Goal: Information Seeking & Learning: Check status

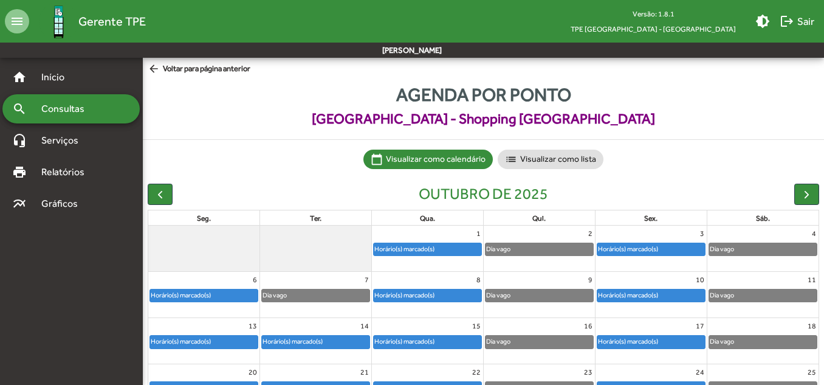
scroll to position [119, 0]
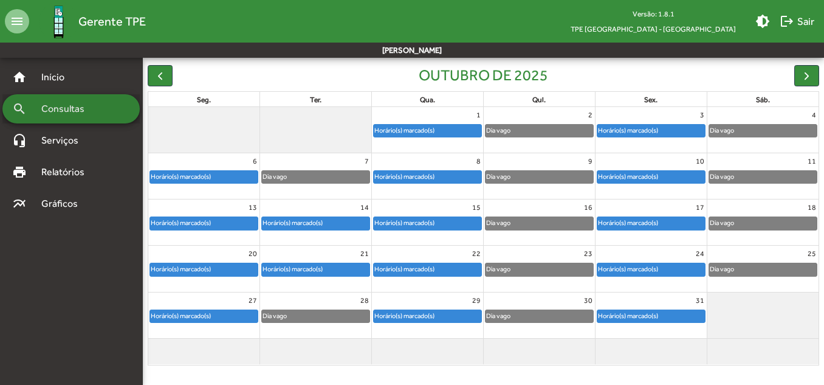
click at [67, 114] on span "Consultas" at bounding box center [67, 109] width 66 height 15
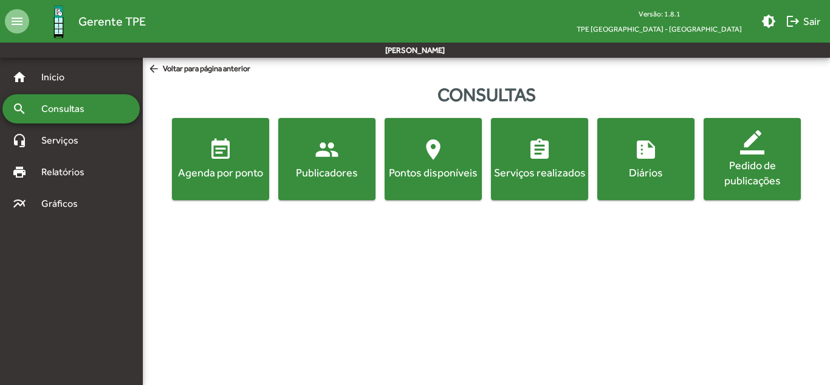
click at [219, 162] on span "event_note Agenda por ponto" at bounding box center [220, 158] width 92 height 43
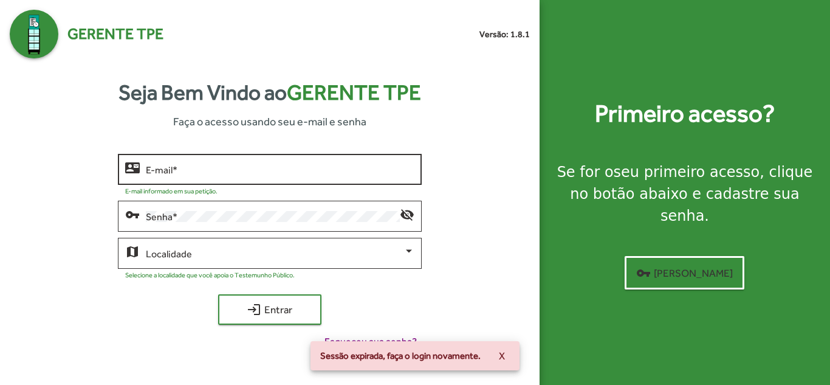
click at [319, 176] on div "E-mail *" at bounding box center [280, 167] width 268 height 33
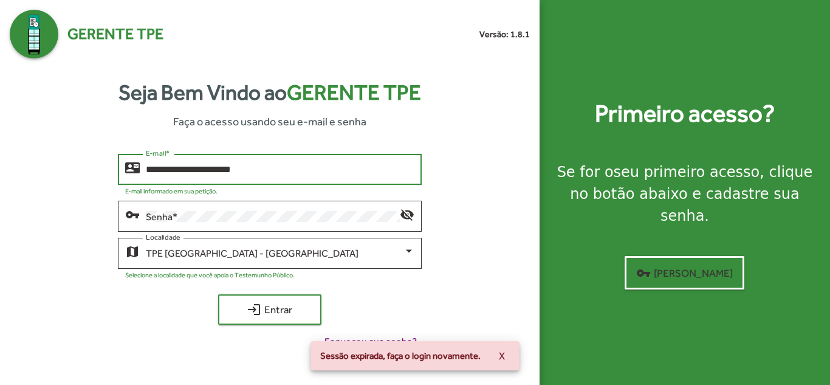
type input "**********"
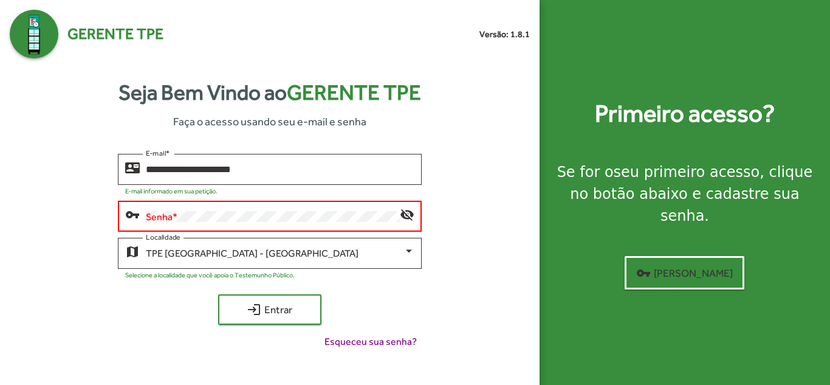
click at [310, 232] on div "vpn_key Senha * visibility_off" at bounding box center [269, 219] width 303 height 37
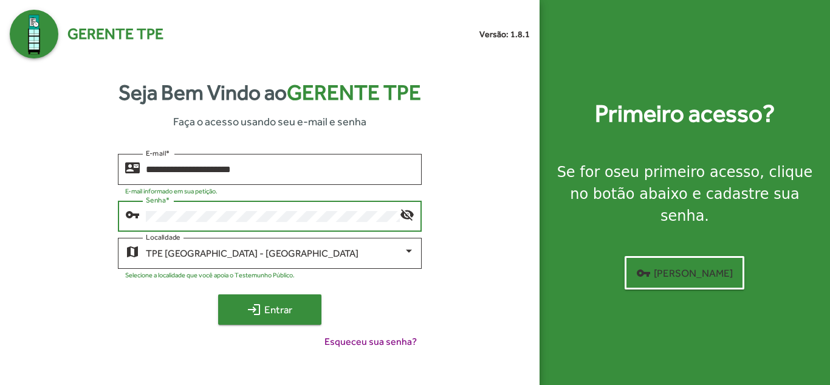
click at [289, 313] on span "login Entrar" at bounding box center [269, 309] width 81 height 22
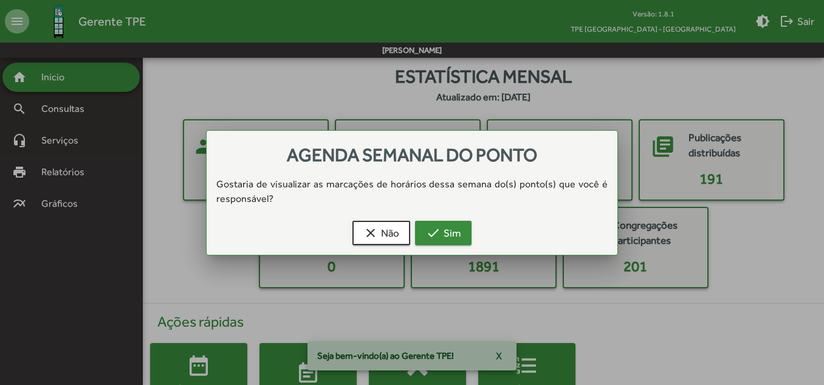
click at [445, 226] on span "check Sim" at bounding box center [443, 233] width 35 height 22
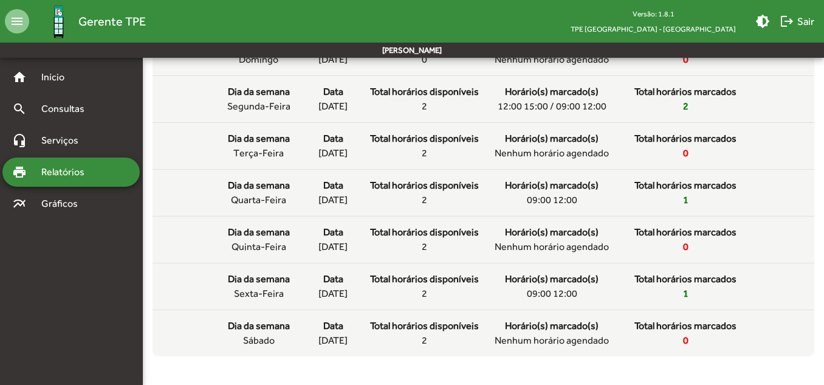
scroll to position [150, 0]
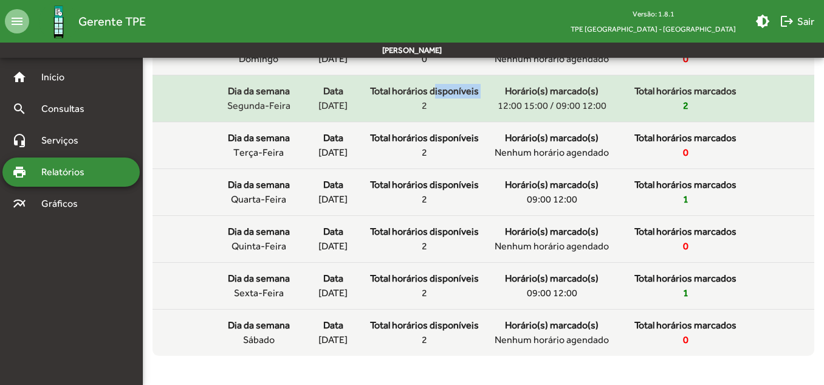
drag, startPoint x: 436, startPoint y: 96, endPoint x: 421, endPoint y: 104, distance: 17.1
click at [421, 104] on div "Total horários disponíveis 2" at bounding box center [424, 98] width 109 height 29
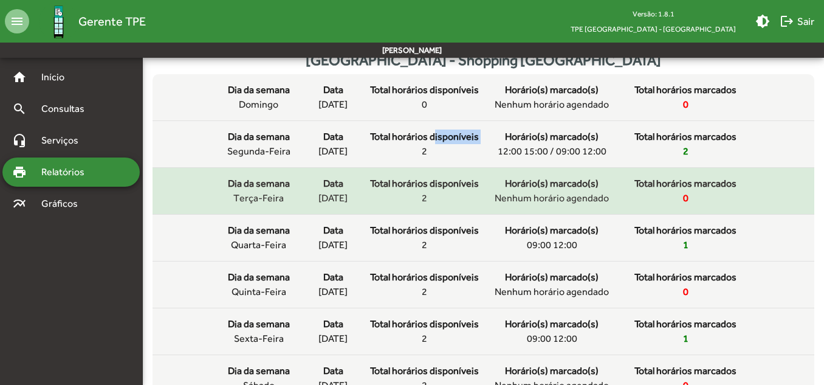
scroll to position [0, 0]
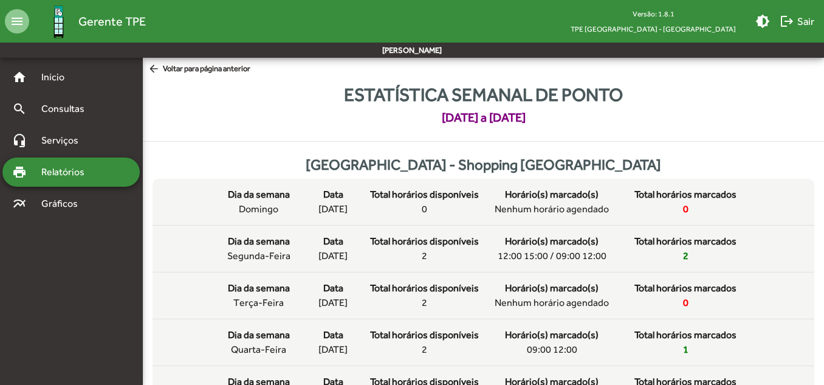
click at [163, 65] on span "arrow_back Voltar para página anterior" at bounding box center [199, 69] width 103 height 13
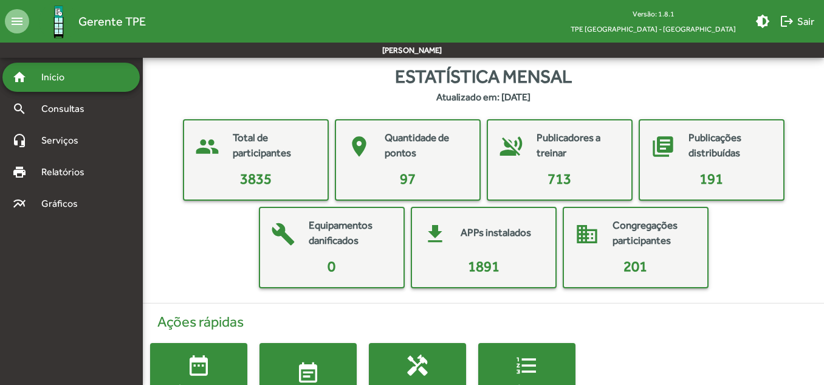
scroll to position [61, 0]
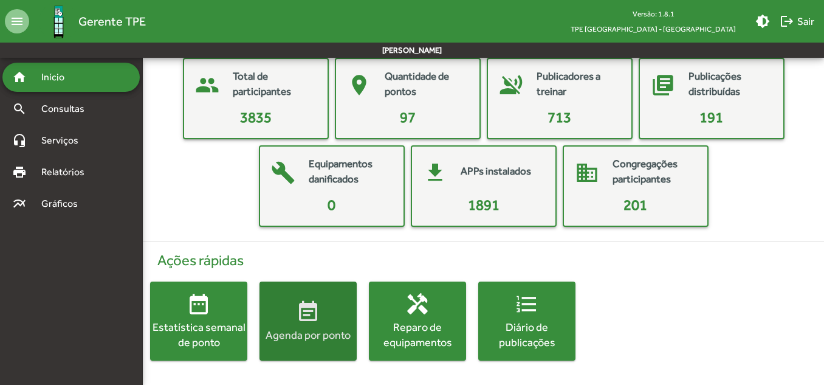
click at [312, 309] on mat-icon "event_note" at bounding box center [308, 312] width 24 height 24
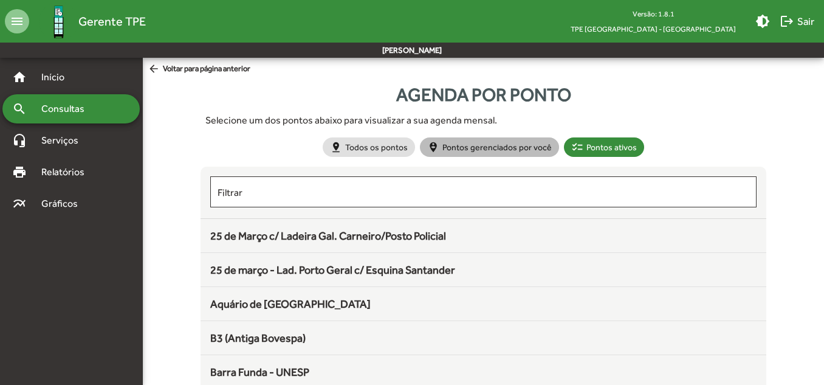
click at [481, 154] on mat-chip "person_pin_circle Pontos gerenciados por você" at bounding box center [489, 146] width 139 height 19
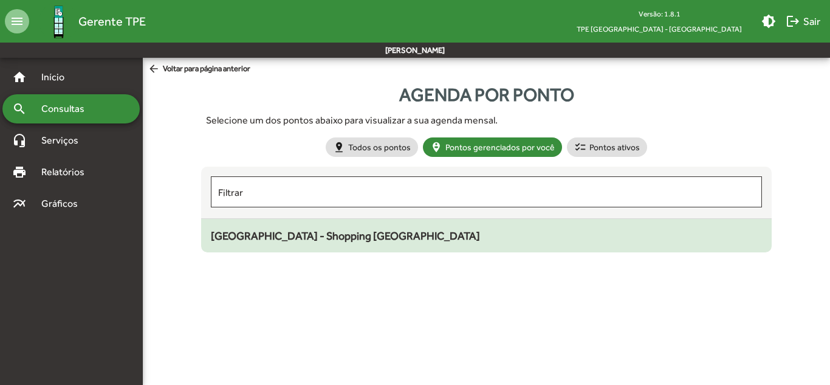
click at [430, 232] on span "[GEOGRAPHIC_DATA] - Shopping [GEOGRAPHIC_DATA]" at bounding box center [345, 235] width 269 height 13
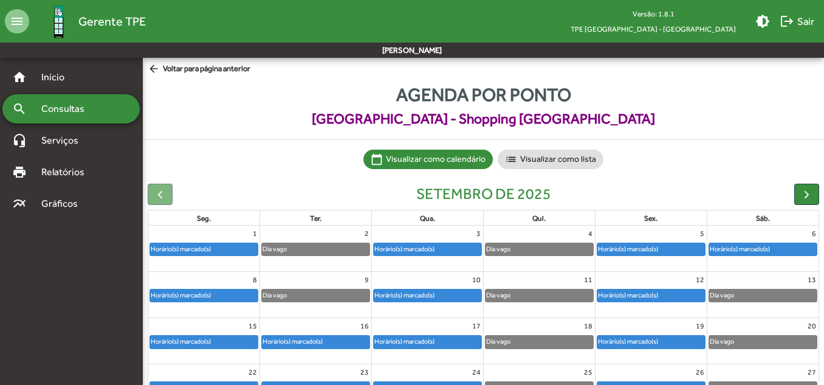
scroll to position [119, 0]
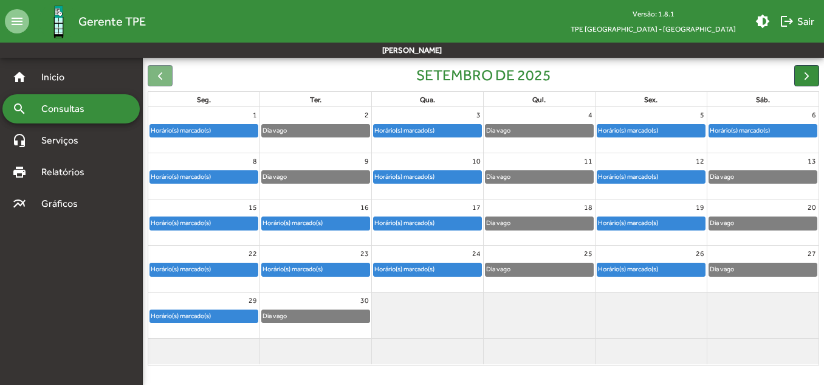
click at [223, 309] on link "Horário(s) marcado(s)" at bounding box center [204, 315] width 109 height 13
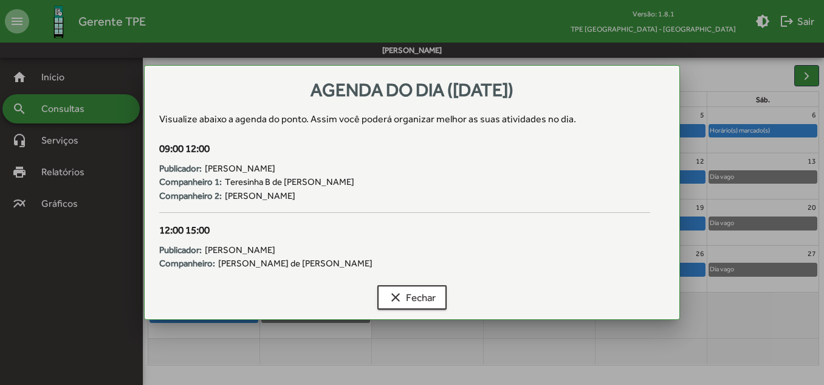
scroll to position [0, 0]
click at [100, 251] on div at bounding box center [412, 192] width 824 height 385
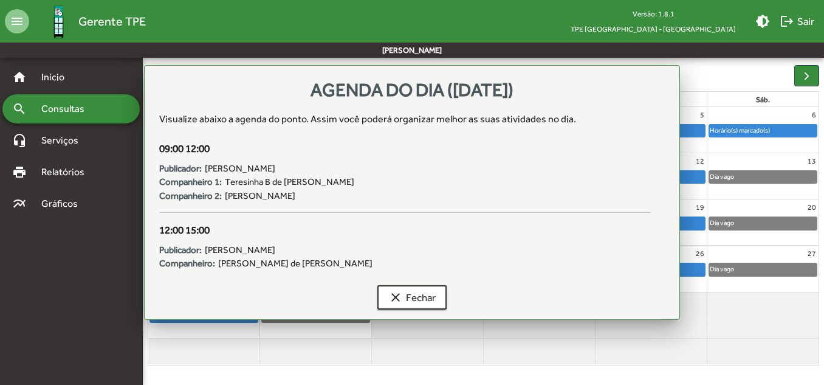
scroll to position [119, 0]
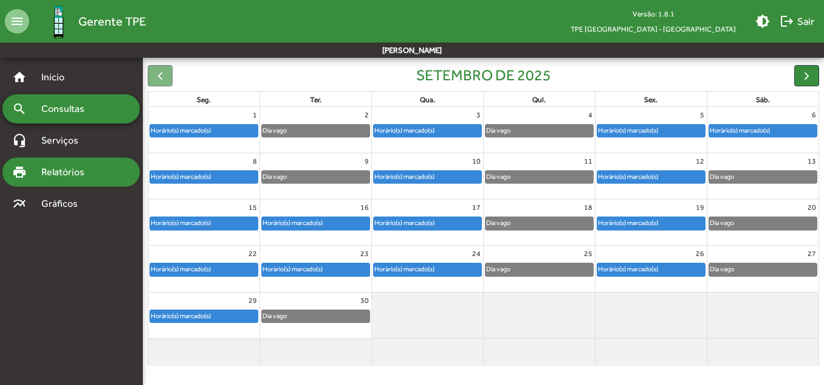
click at [58, 160] on div "print Relatórios" at bounding box center [70, 171] width 137 height 29
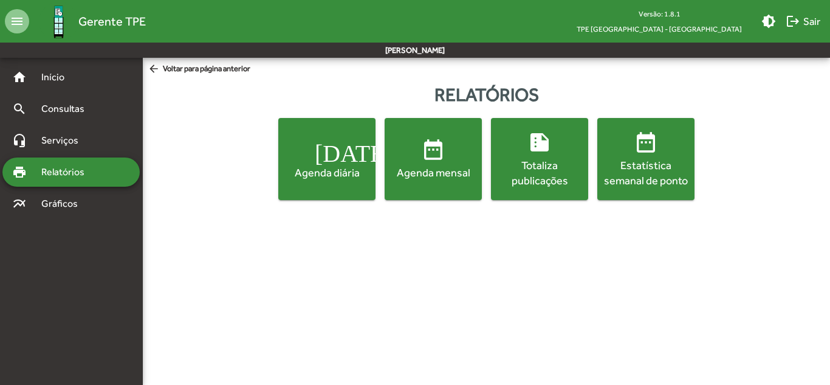
click at [444, 171] on div "Agenda mensal" at bounding box center [433, 172] width 92 height 15
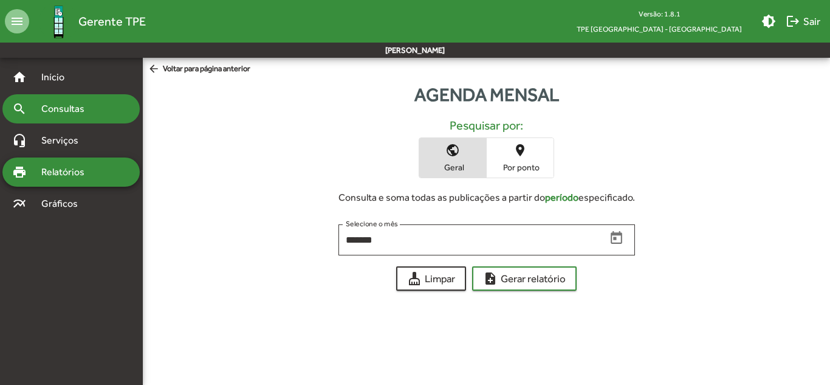
click at [68, 106] on span "Consultas" at bounding box center [67, 109] width 66 height 15
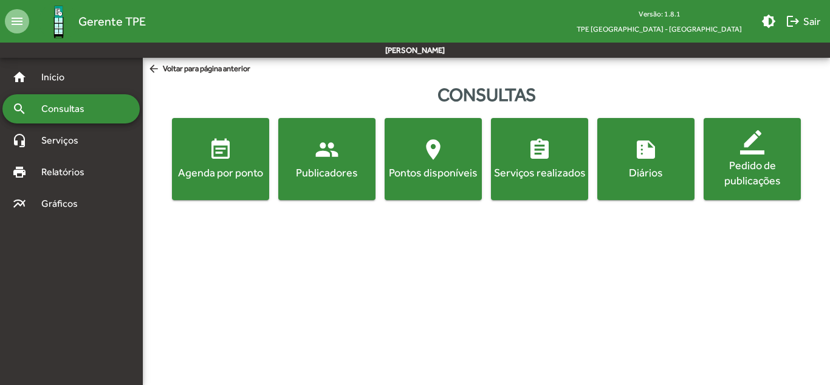
click at [228, 156] on mat-icon "event_note" at bounding box center [220, 149] width 24 height 24
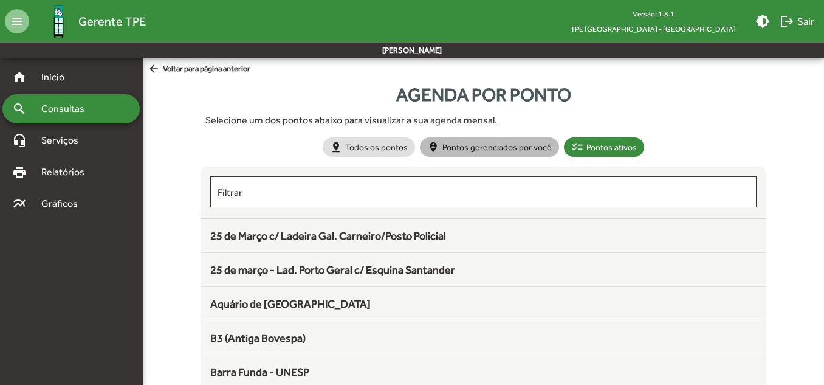
click at [491, 145] on mat-chip "person_pin_circle Pontos gerenciados por você" at bounding box center [489, 146] width 139 height 19
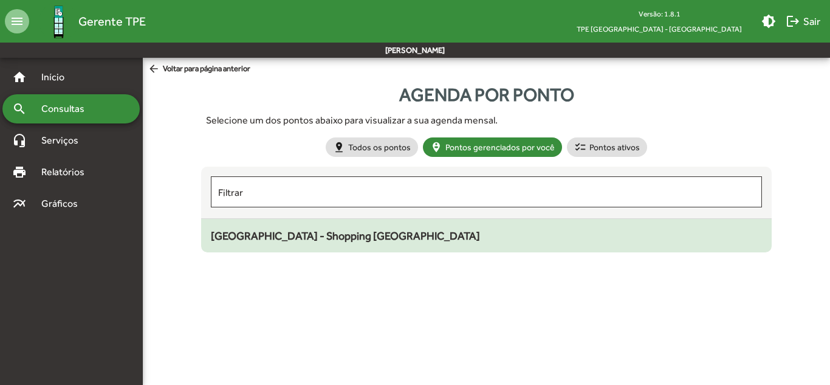
click at [475, 232] on div "[GEOGRAPHIC_DATA] - Shopping [GEOGRAPHIC_DATA]" at bounding box center [486, 235] width 551 height 16
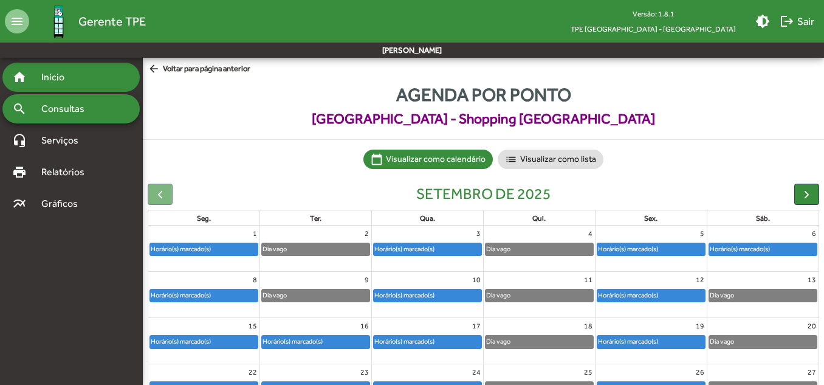
click at [69, 83] on span "Início" at bounding box center [58, 77] width 48 height 15
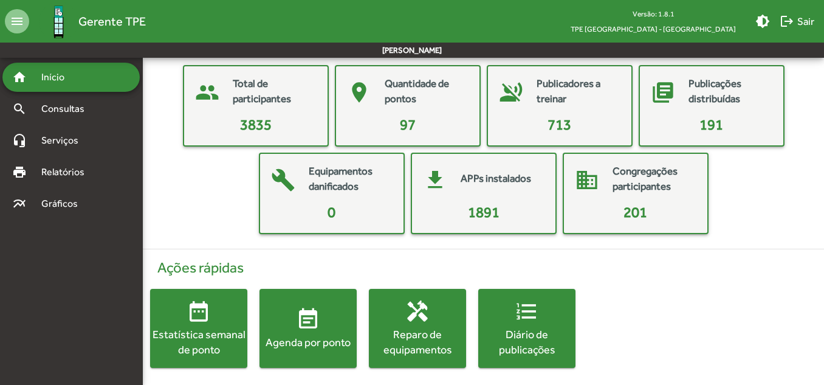
scroll to position [61, 0]
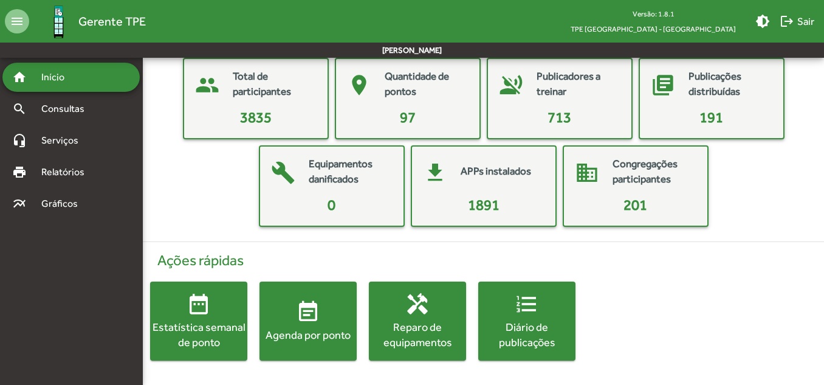
click at [202, 300] on mat-icon "date_range" at bounding box center [199, 304] width 24 height 24
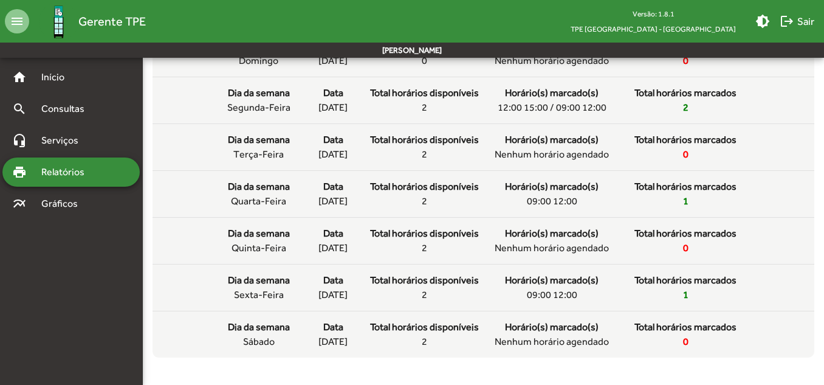
scroll to position [149, 0]
